Goal: Transaction & Acquisition: Book appointment/travel/reservation

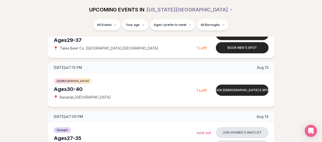
scroll to position [188, 0]
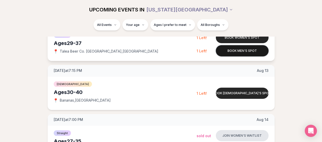
click at [243, 51] on button "Book men's spot" at bounding box center [242, 50] width 53 height 11
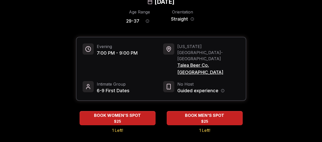
scroll to position [38, 0]
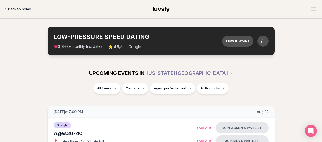
click at [24, 8] on span "Back to home" at bounding box center [19, 9] width 23 height 5
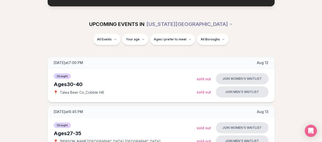
scroll to position [53, 0]
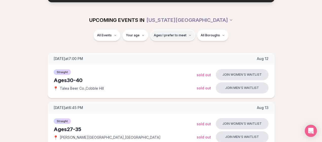
click at [181, 34] on span "Ages I prefer to meet" at bounding box center [170, 35] width 33 height 4
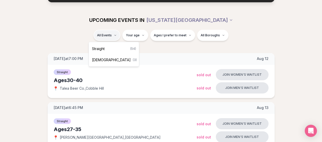
click at [106, 48] on div "Straight ( 54 )" at bounding box center [114, 48] width 48 height 11
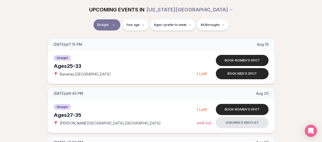
scroll to position [412, 0]
